Goal: Transaction & Acquisition: Purchase product/service

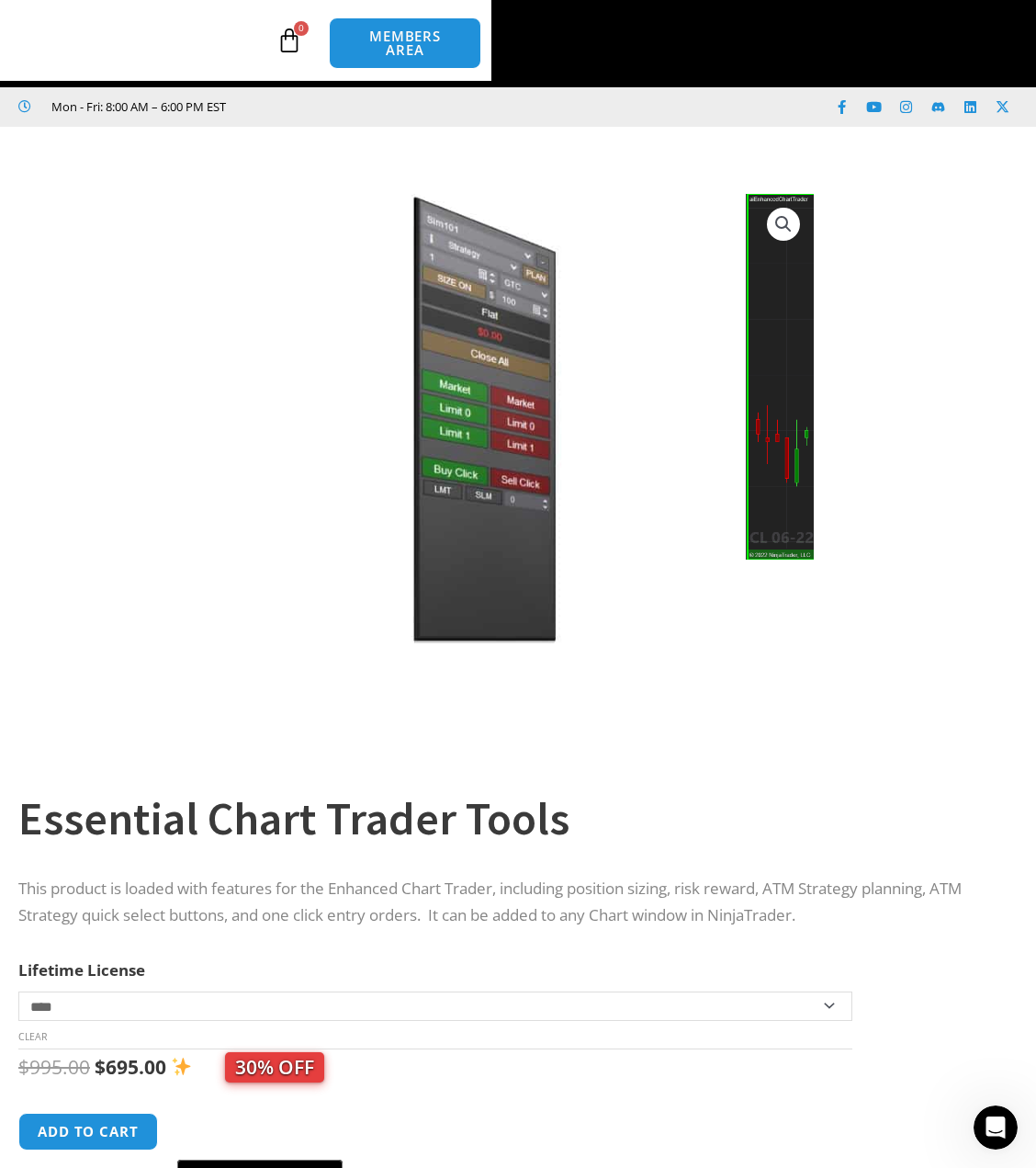
click at [0, 0] on link "Enhanced Chart Trader" at bounding box center [0, 0] width 0 height 0
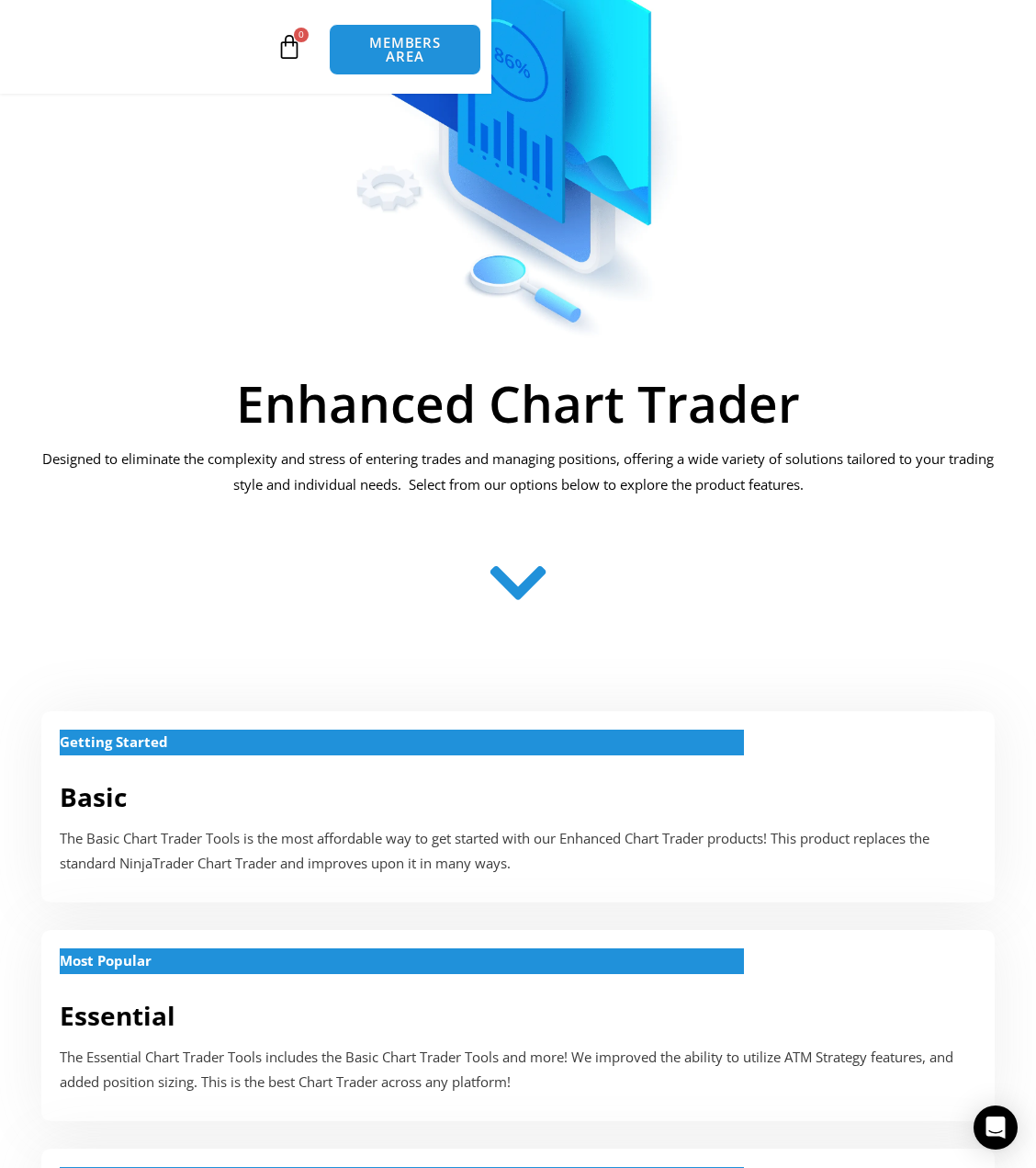
scroll to position [460, 0]
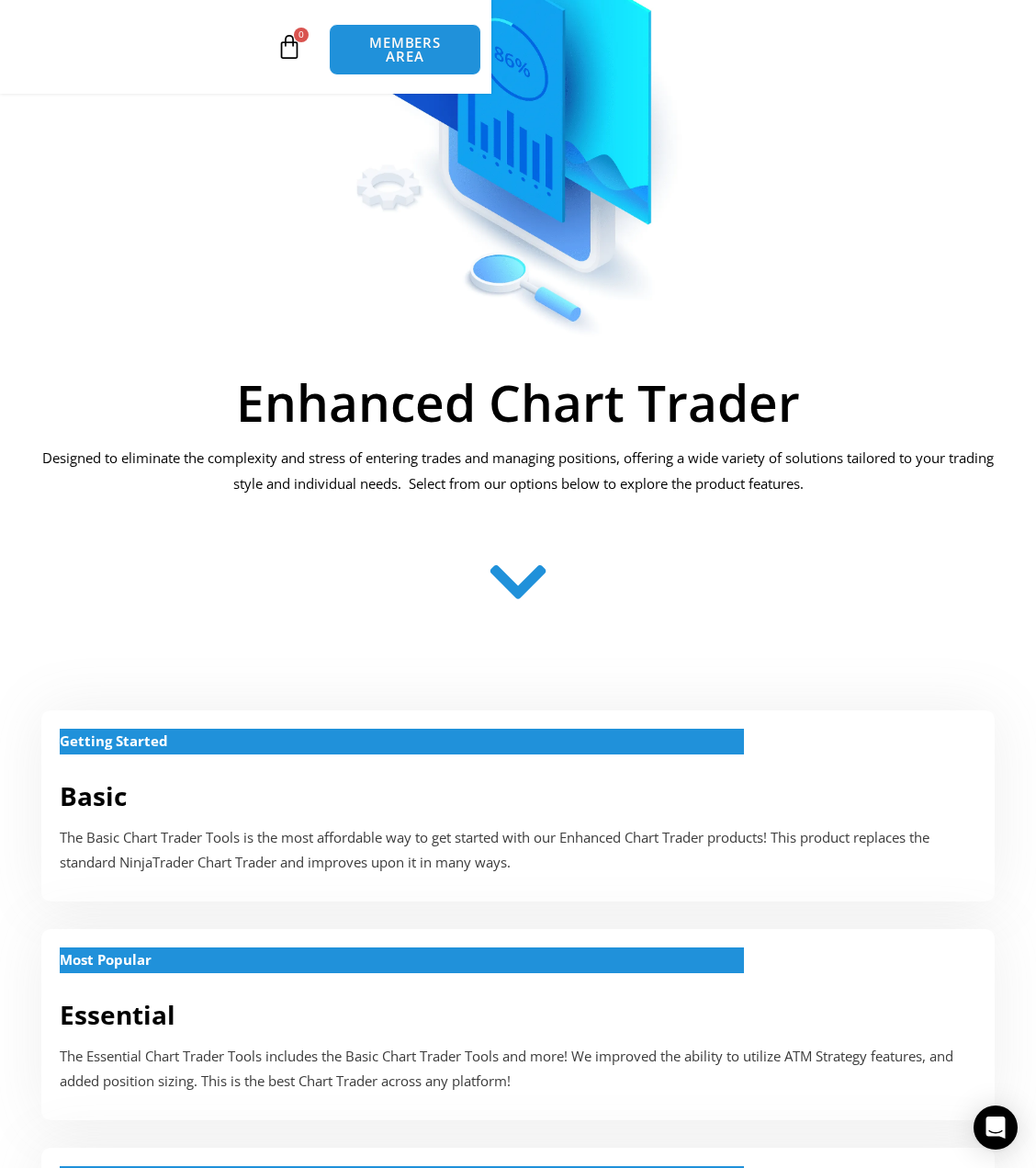
click at [531, 562] on icon at bounding box center [518, 594] width 65 height 65
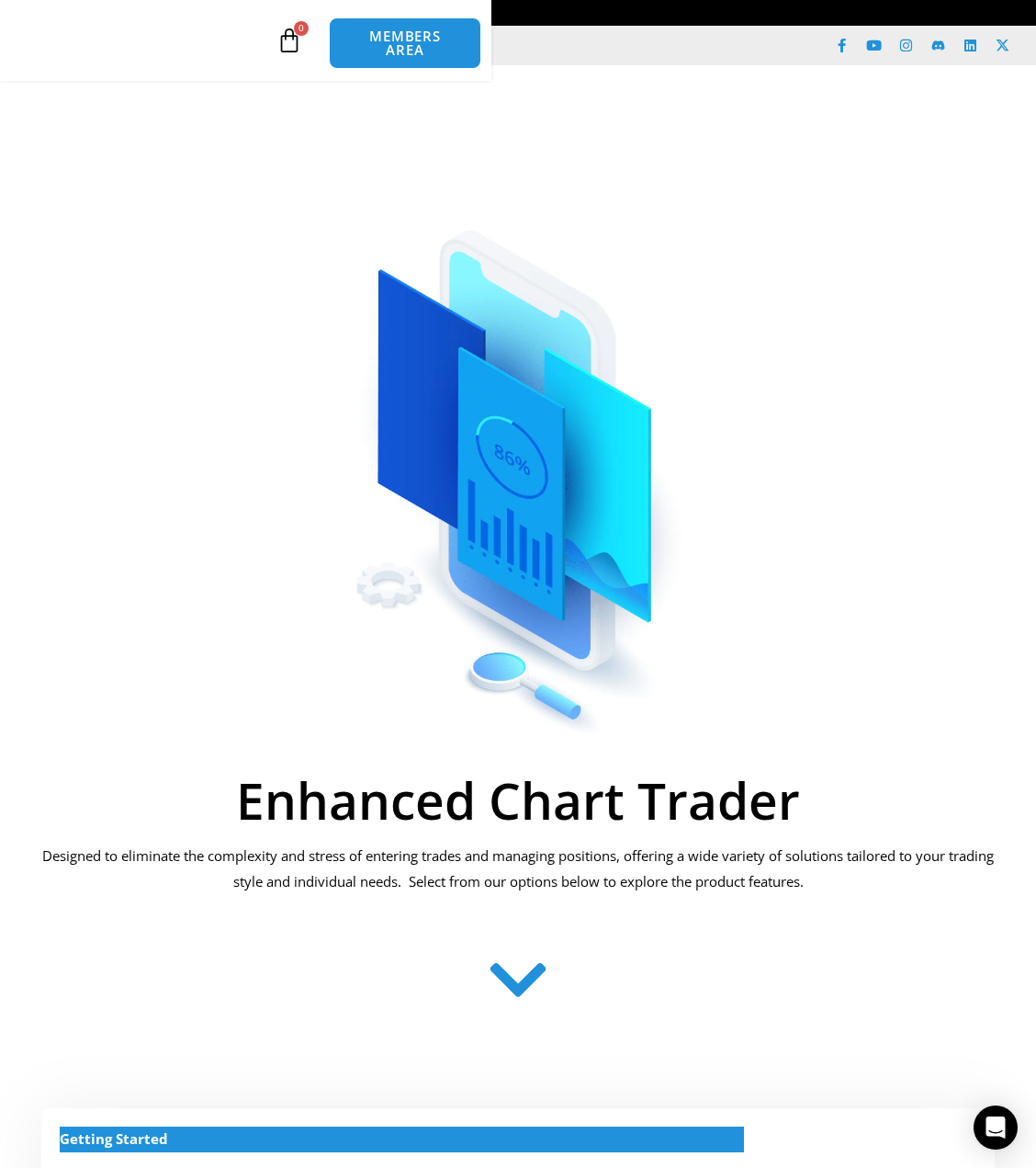
scroll to position [0, 0]
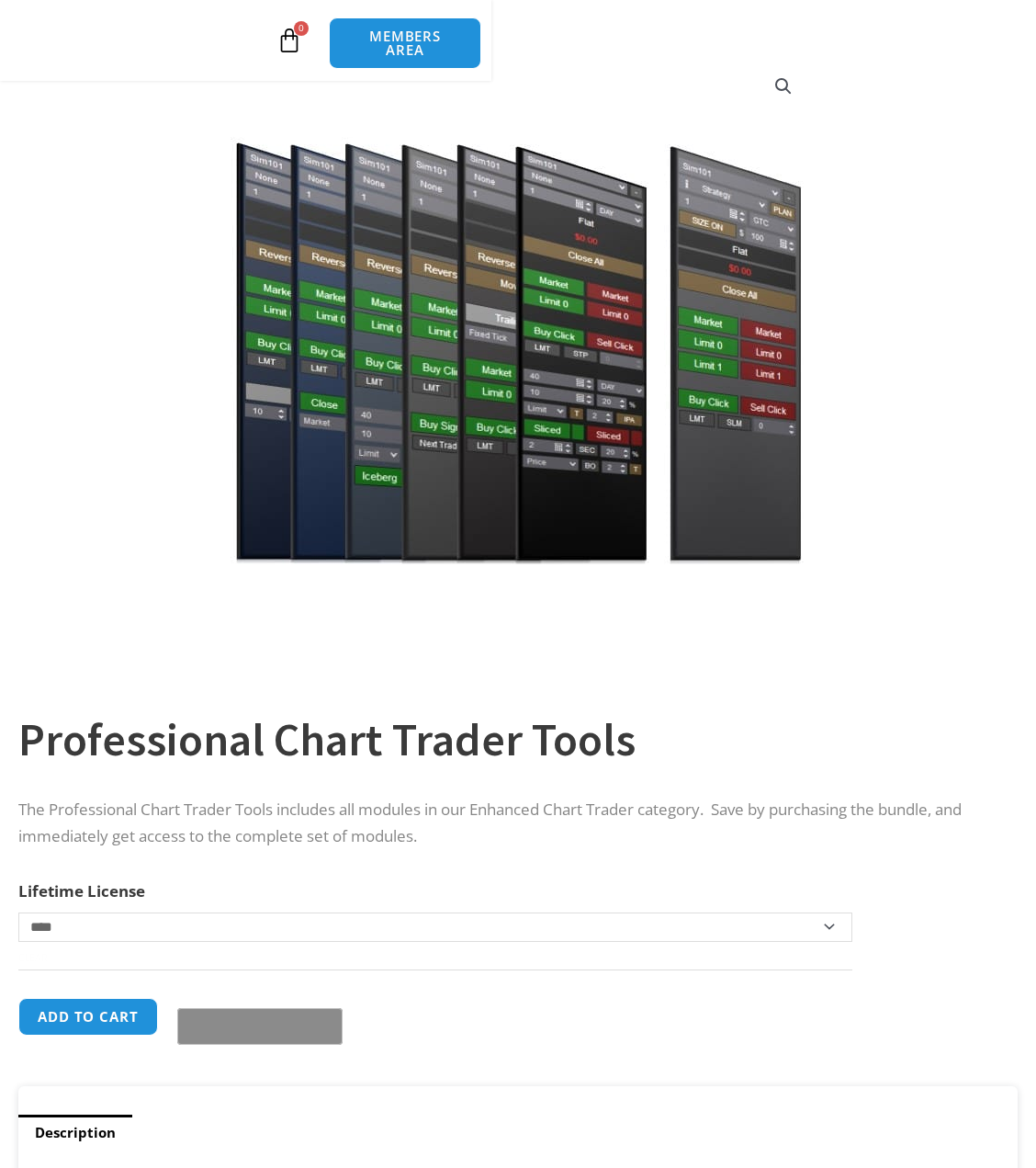
scroll to position [183, 0]
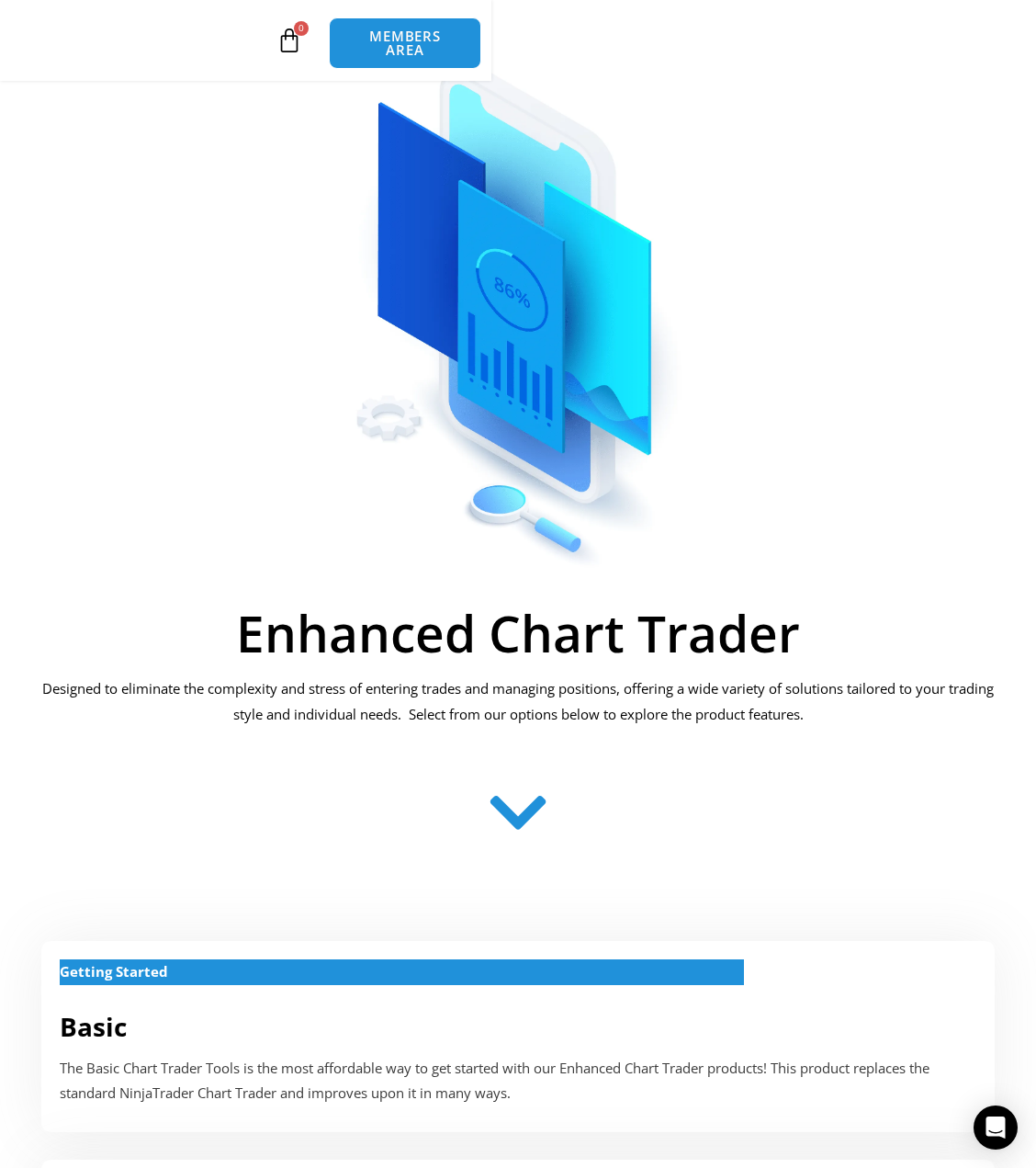
scroll to position [276, 0]
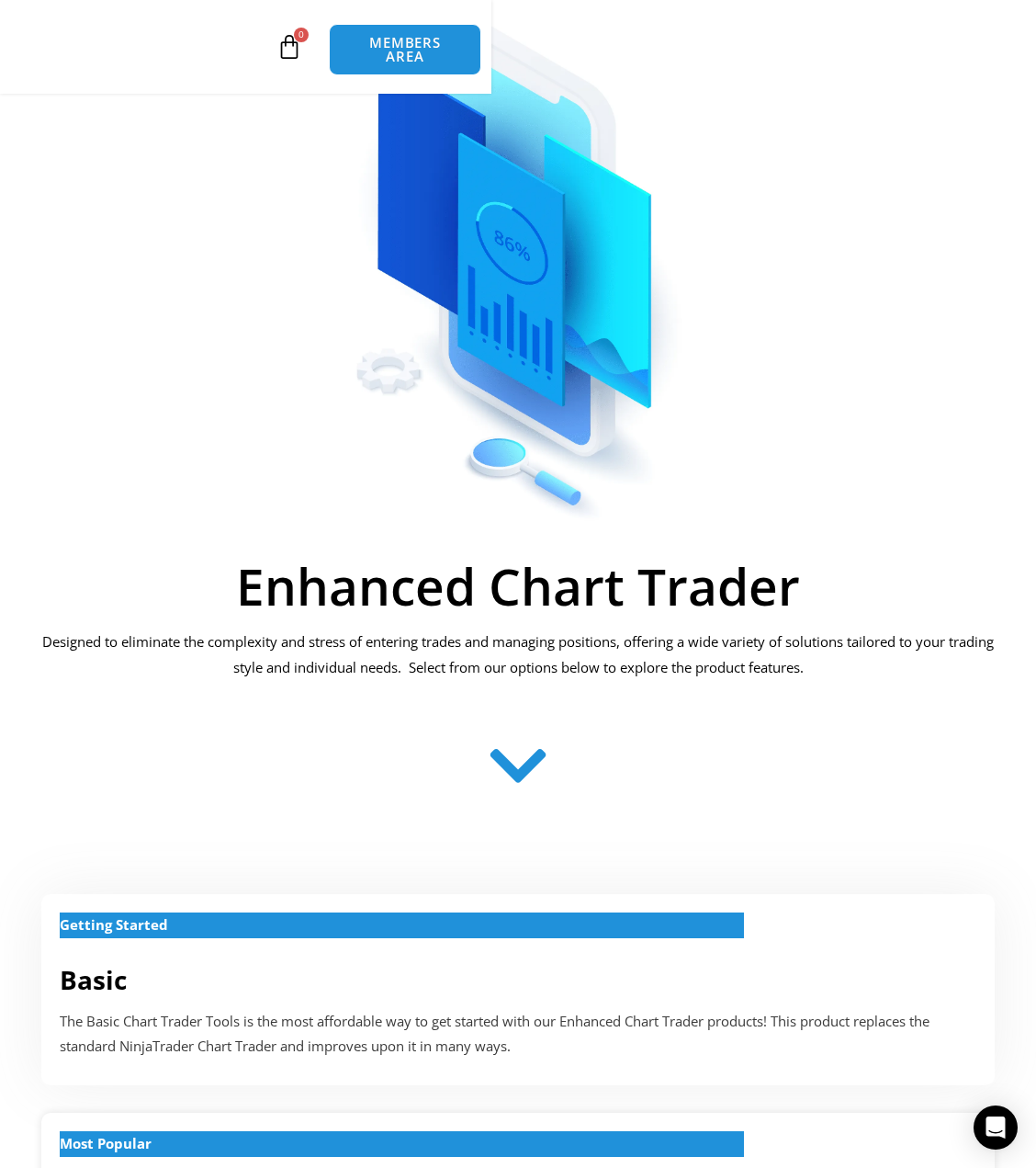
click at [151, 1134] on strong "Most Popular" at bounding box center [105, 1143] width 92 height 19
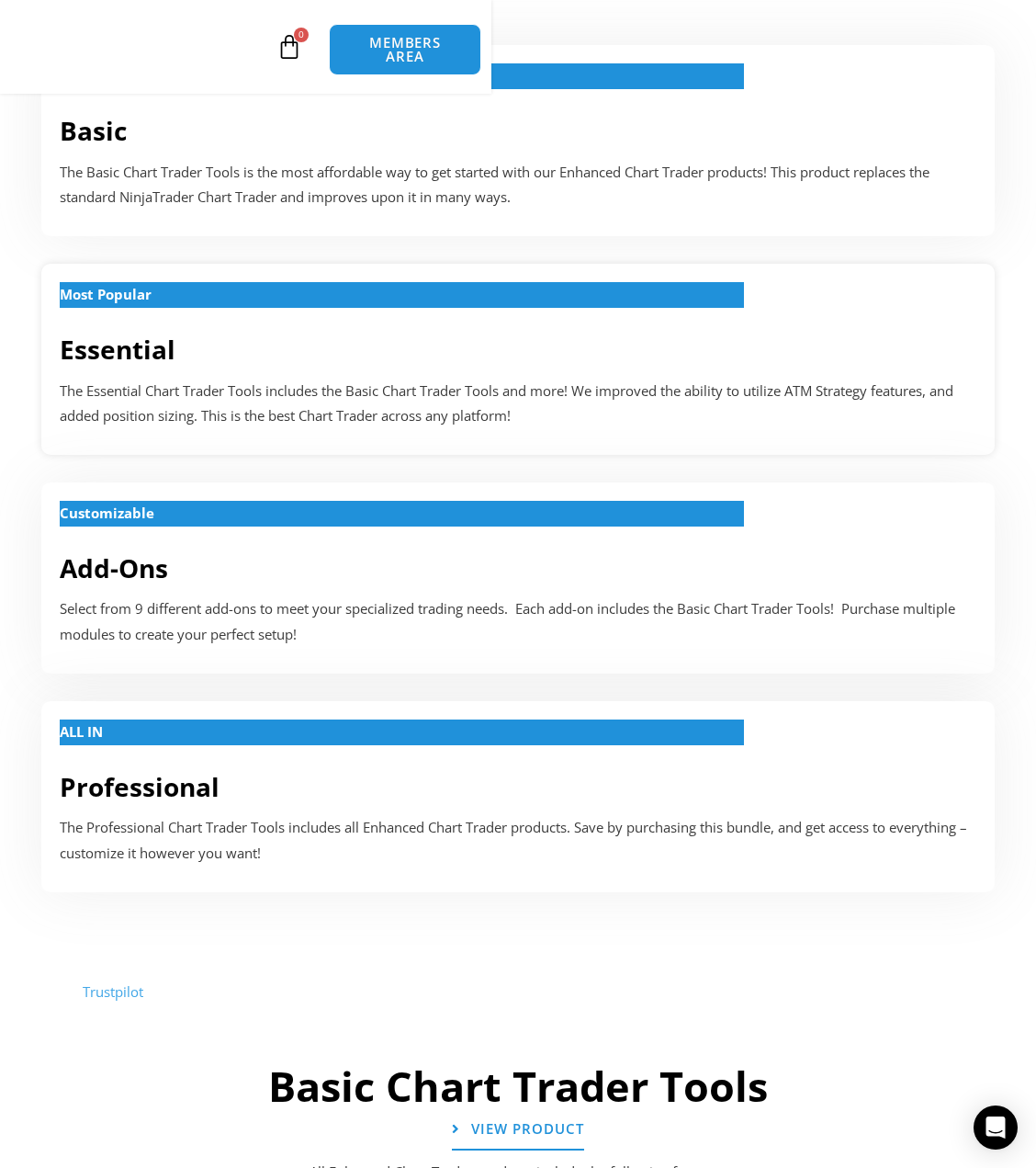
scroll to position [1975, 0]
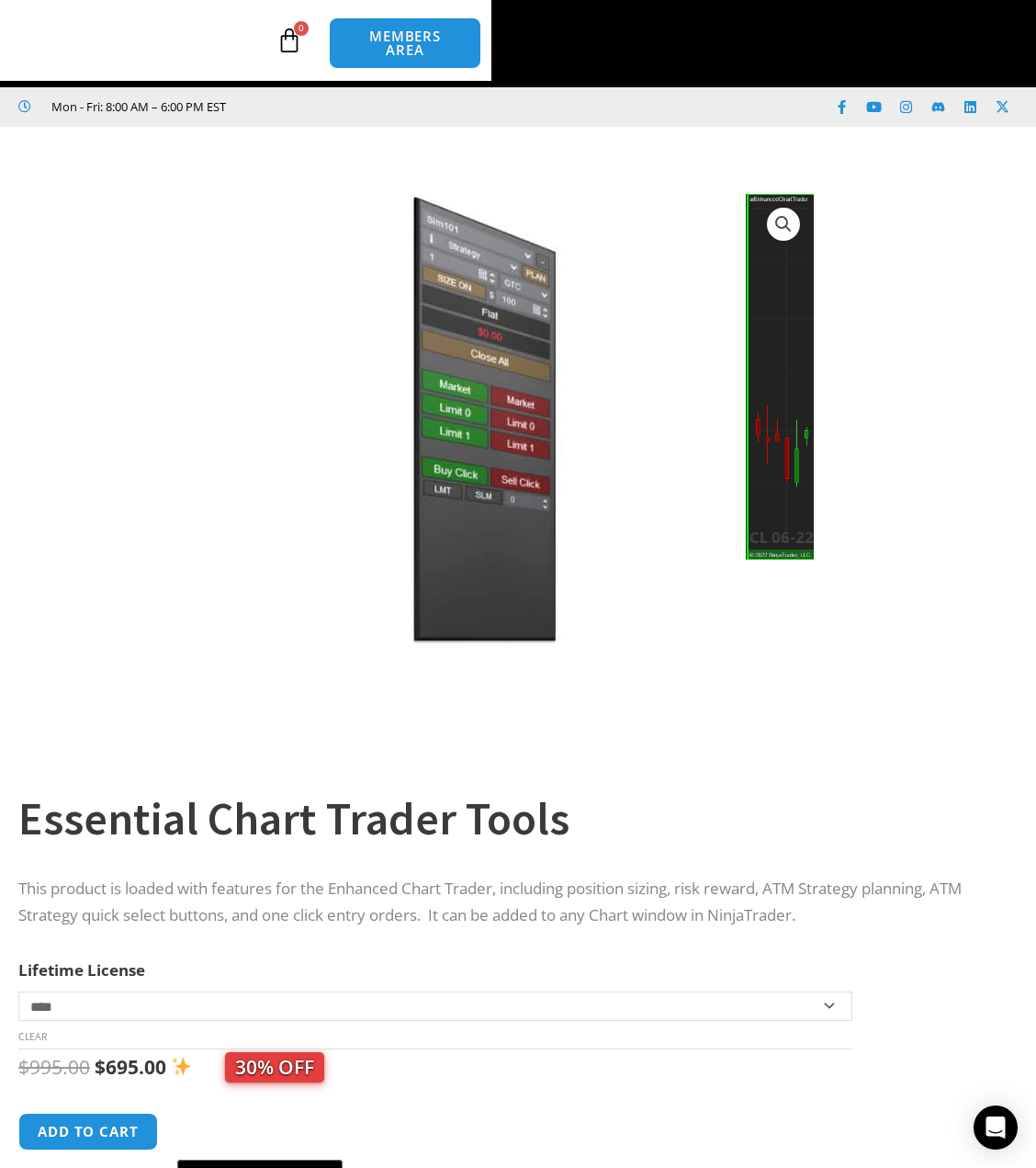
click at [853, 991] on select "**********" at bounding box center [435, 1006] width 834 height 29
click at [0, 0] on link "Enhanced Chart Trader" at bounding box center [0, 0] width 0 height 0
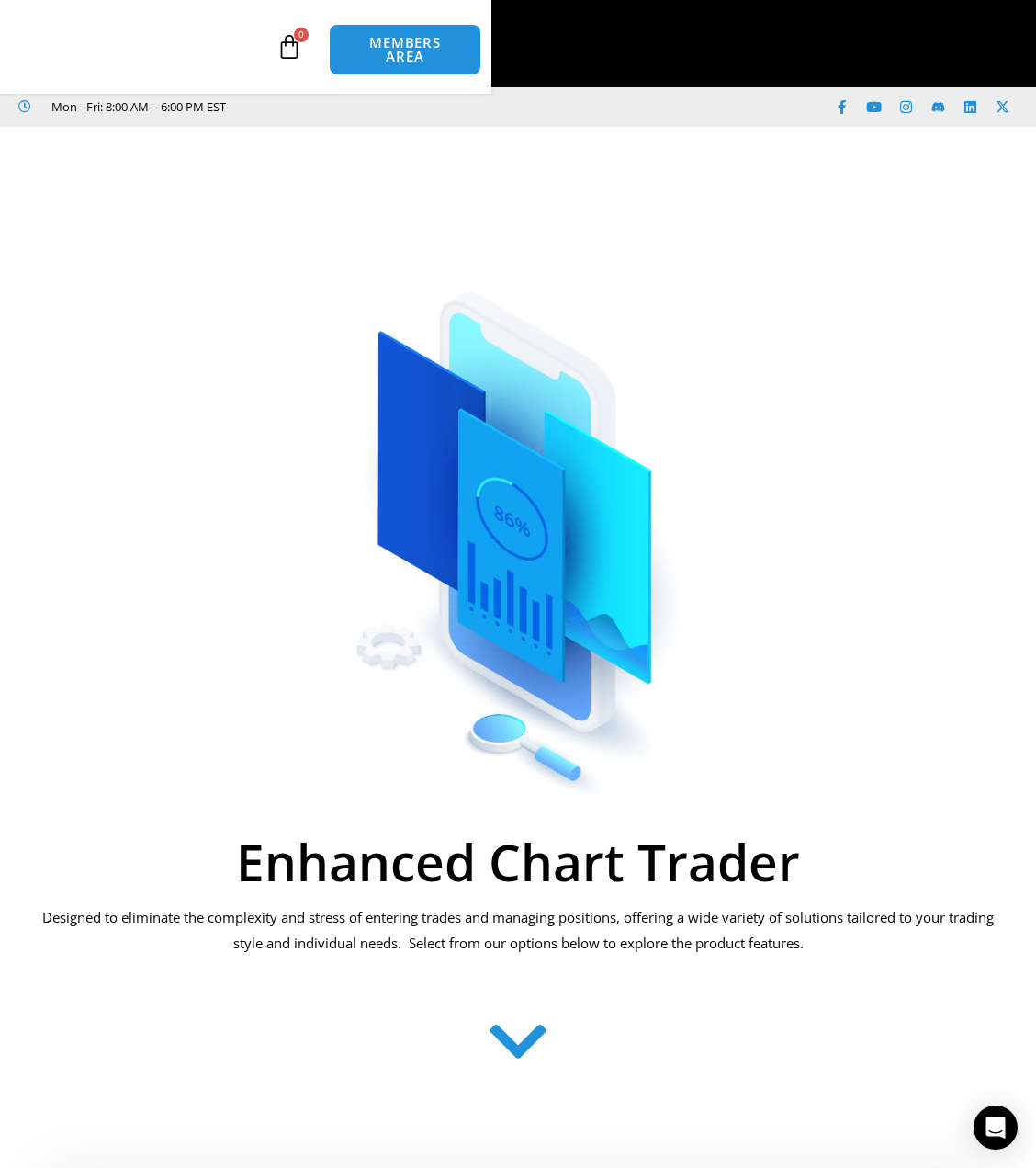
scroll to position [276, 0]
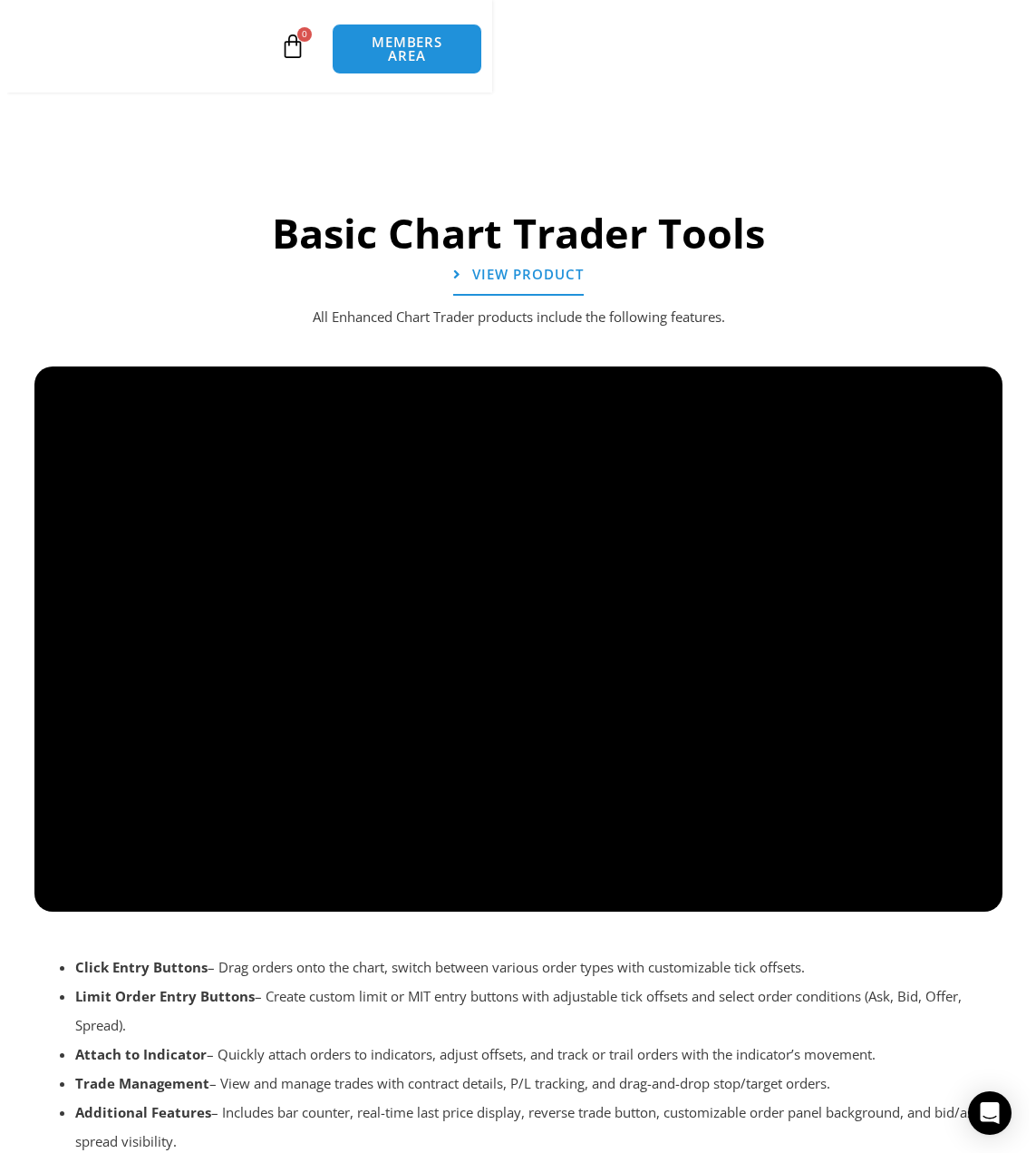
scroll to position [2057, 0]
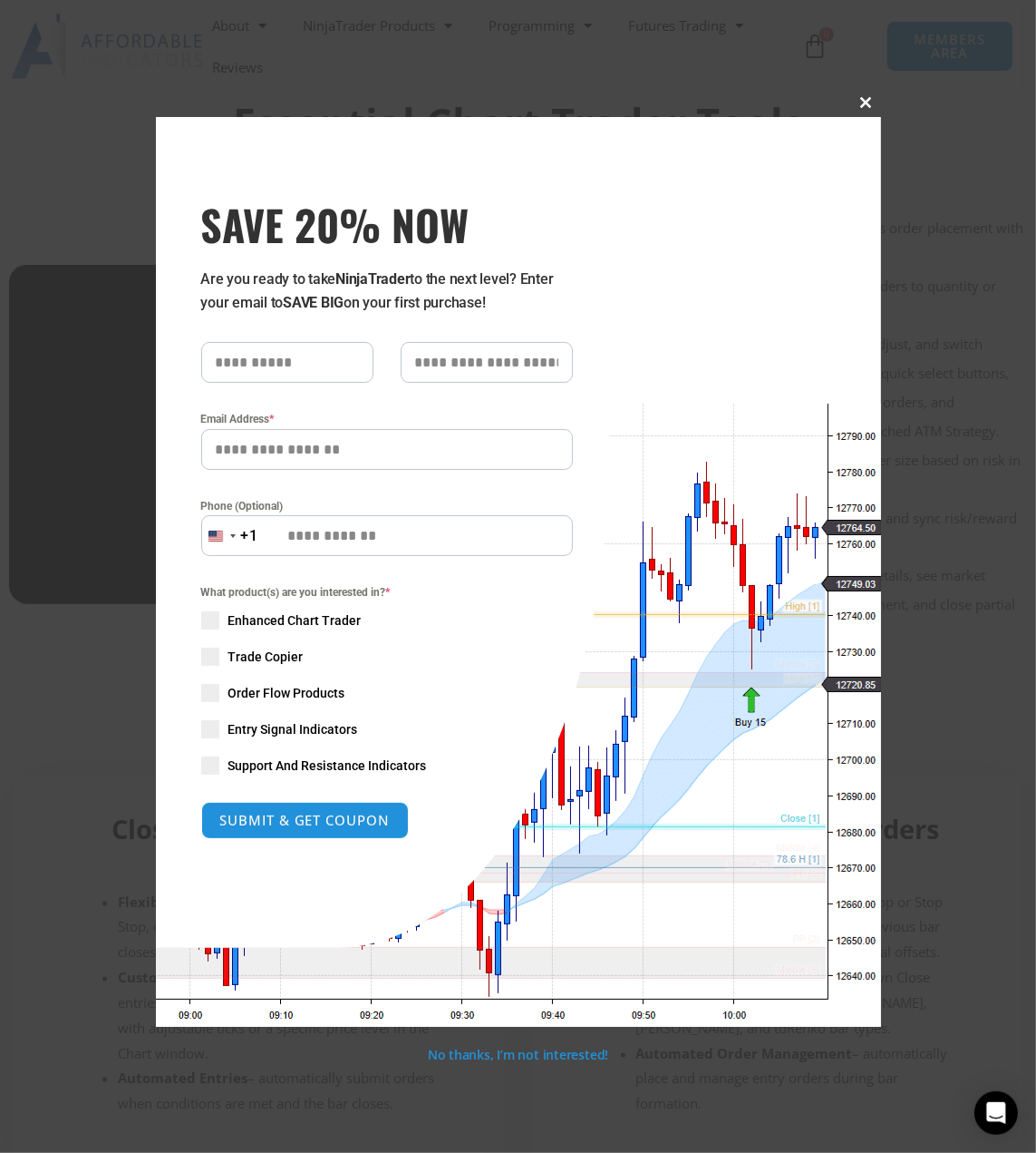
click at [863, 109] on button "Close this module" at bounding box center [867, 102] width 29 height 29
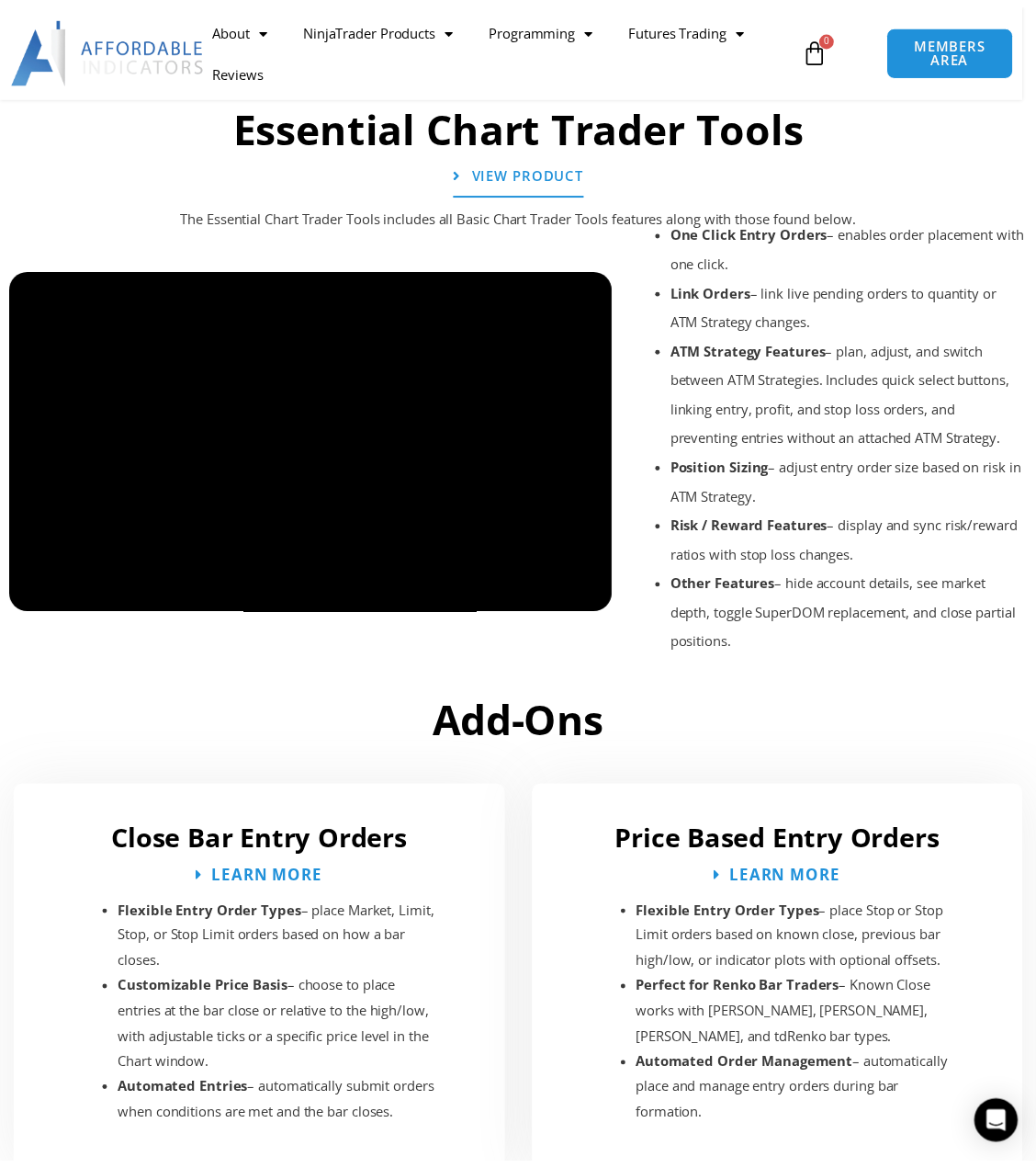
scroll to position [2078, 0]
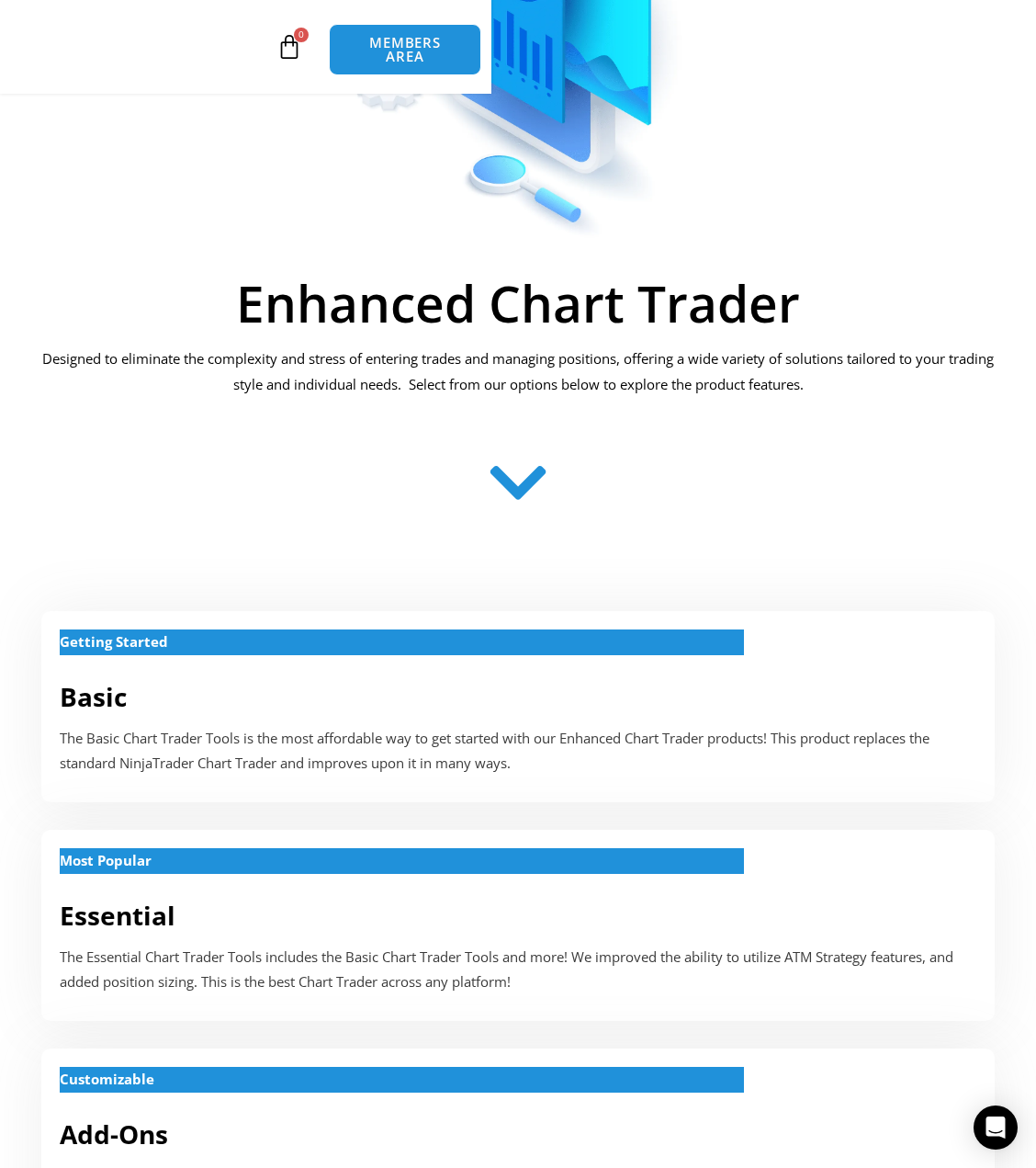
scroll to position [551, 0]
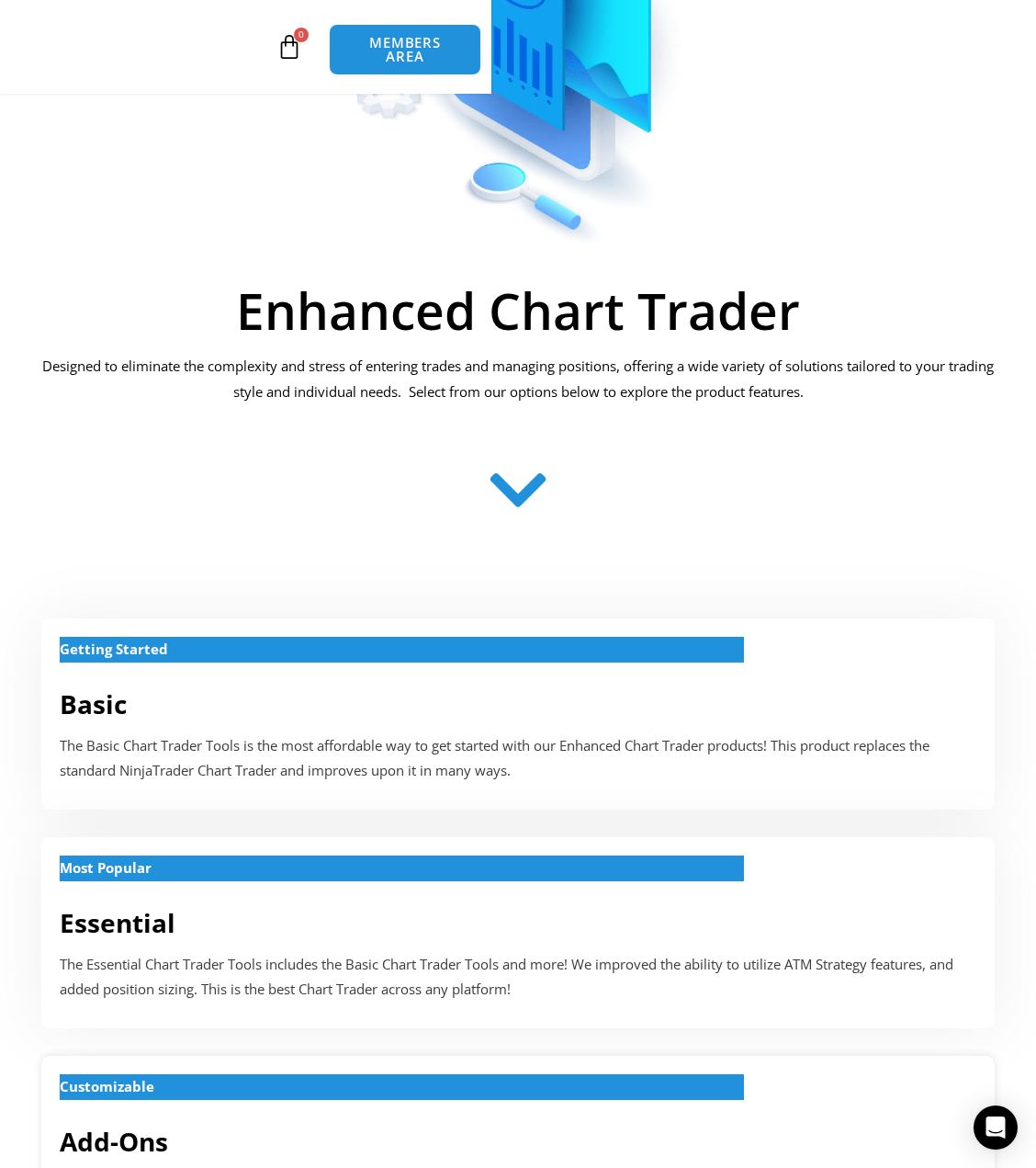
click at [154, 1077] on strong "Customizable" at bounding box center [106, 1086] width 95 height 19
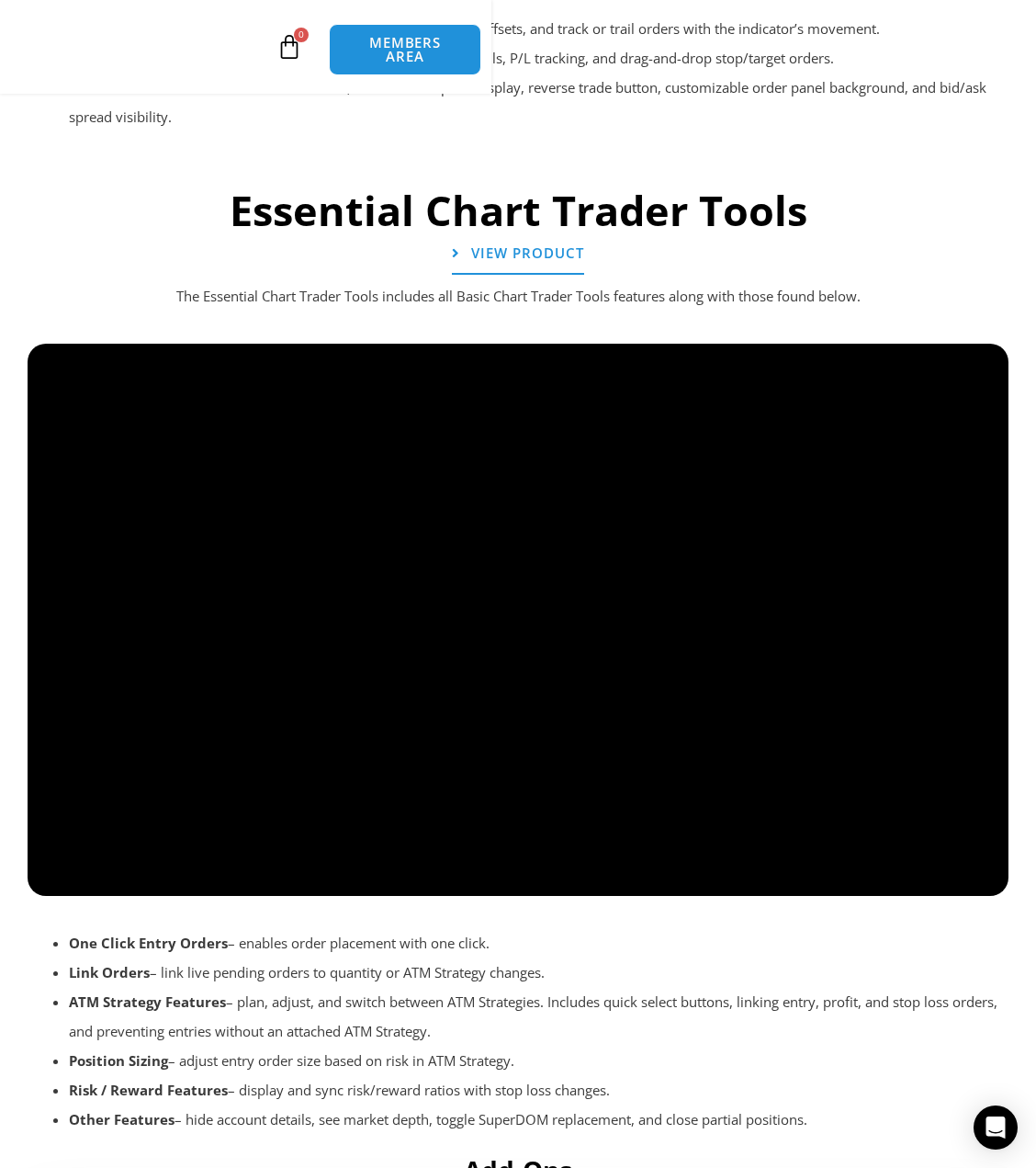
scroll to position [2475, 0]
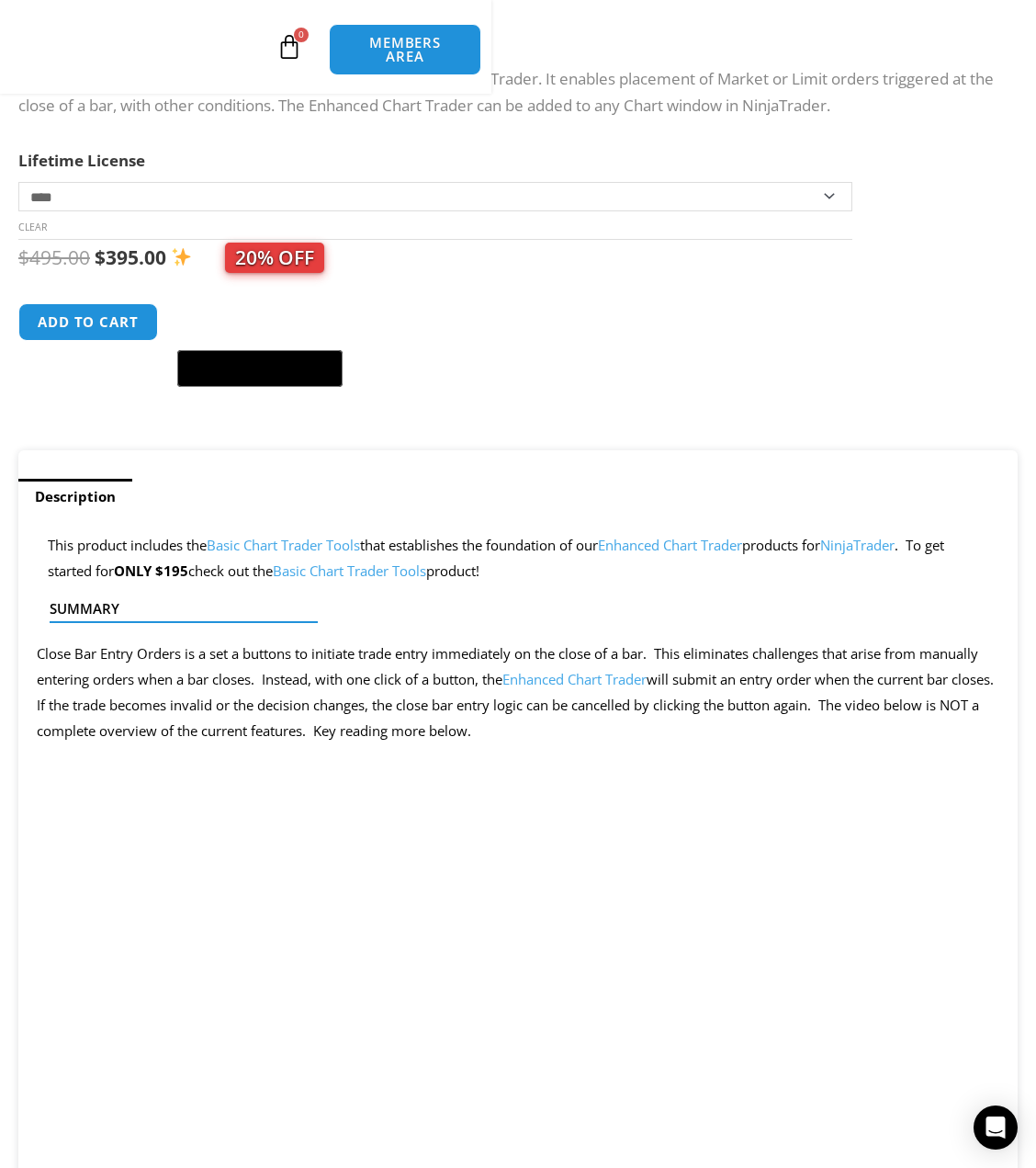
scroll to position [827, 0]
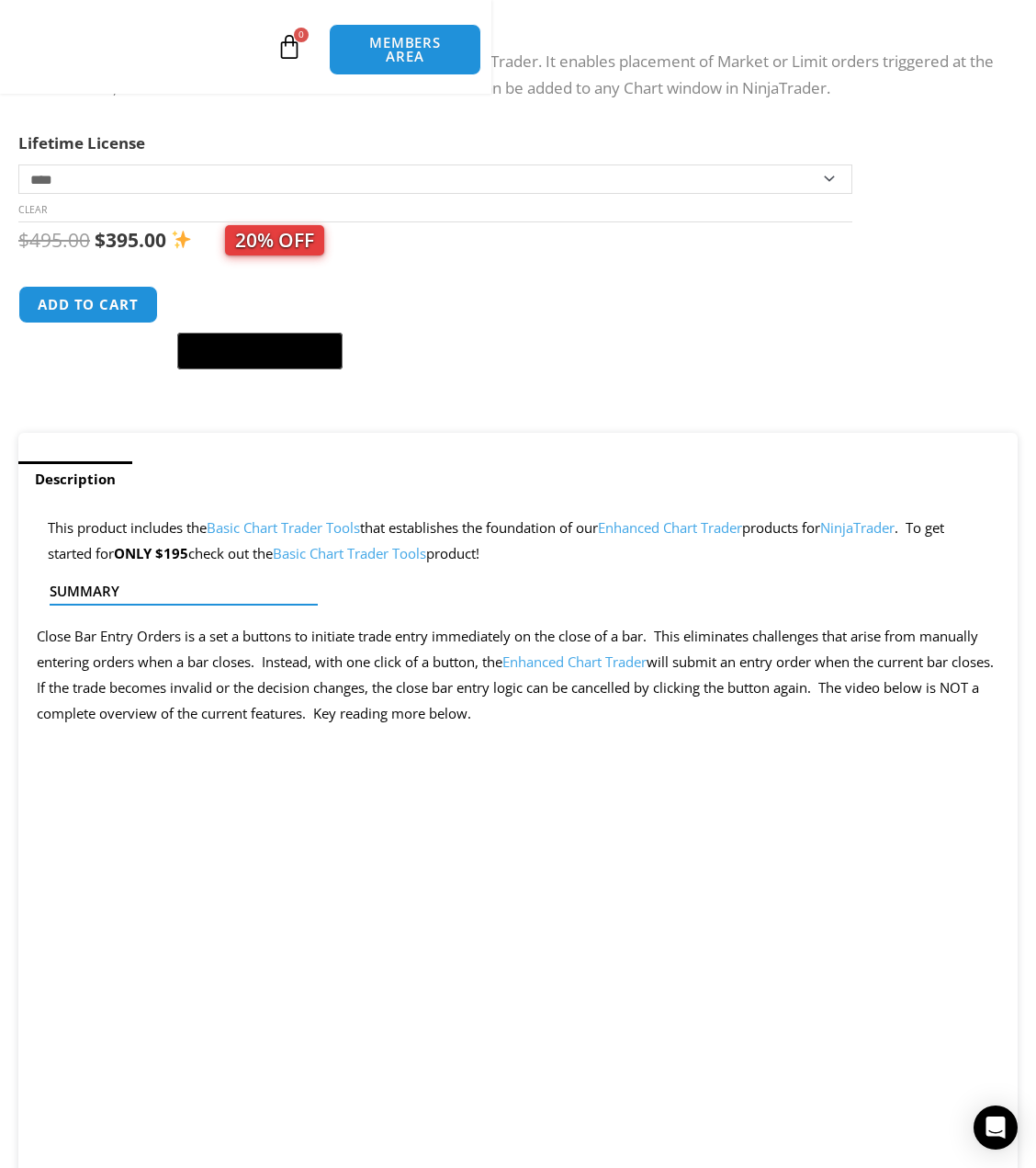
click at [0, 0] on link "NinjaTrader Products" at bounding box center [0, 0] width 0 height 0
